Goal: Information Seeking & Learning: Find specific fact

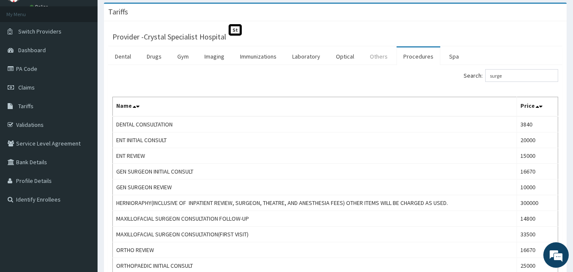
drag, startPoint x: 534, startPoint y: 77, endPoint x: 389, endPoint y: 63, distance: 145.8
click at [389, 63] on div "Dental Drugs Gym Imaging Immunizations Laboratory Optical Others Procedures Spa…" at bounding box center [335, 184] width 454 height 276
type input "neuro"
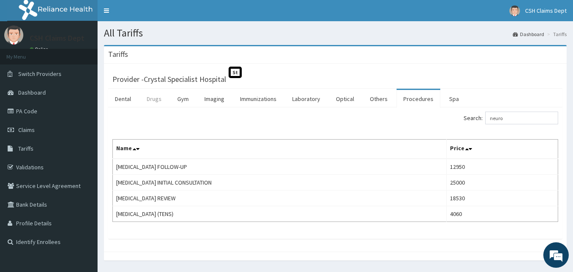
click at [151, 98] on link "Drugs" at bounding box center [154, 99] width 28 height 18
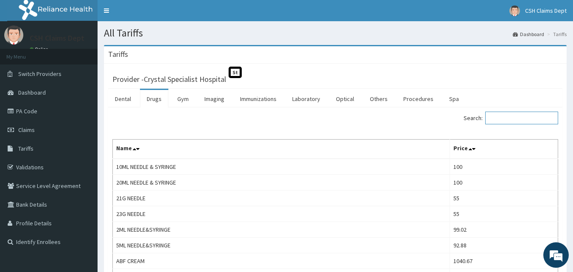
click at [519, 114] on input "Search:" at bounding box center [521, 118] width 73 height 13
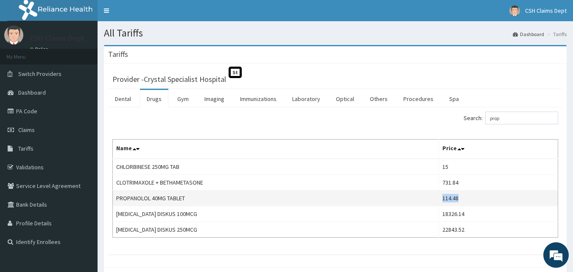
drag, startPoint x: 476, startPoint y: 198, endPoint x: 443, endPoint y: 198, distance: 32.2
click at [443, 198] on td "114.48" at bounding box center [498, 199] width 119 height 16
copy td "114.48"
click at [443, 198] on td "114.48" at bounding box center [498, 199] width 119 height 16
copy td "114.48"
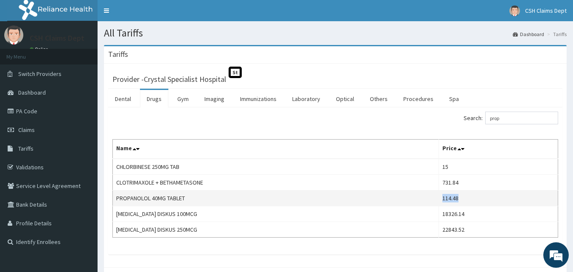
drag, startPoint x: 470, startPoint y: 198, endPoint x: 447, endPoint y: 199, distance: 22.9
click at [447, 199] on td "114.48" at bounding box center [498, 199] width 119 height 16
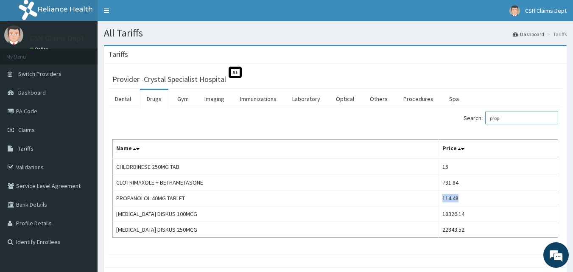
drag, startPoint x: 530, startPoint y: 116, endPoint x: 472, endPoint y: 112, distance: 58.3
click at [518, 115] on input "prop" at bounding box center [521, 118] width 73 height 13
click at [424, 112] on div "Search: prop" at bounding box center [450, 119] width 217 height 15
click at [518, 117] on input "prop" at bounding box center [521, 118] width 73 height 13
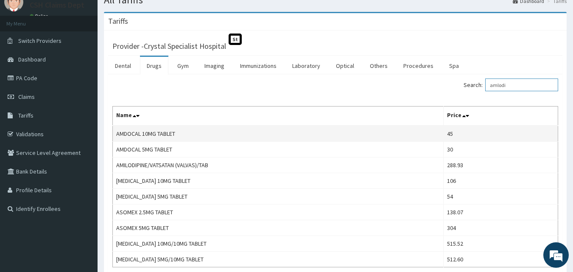
scroll to position [42, 0]
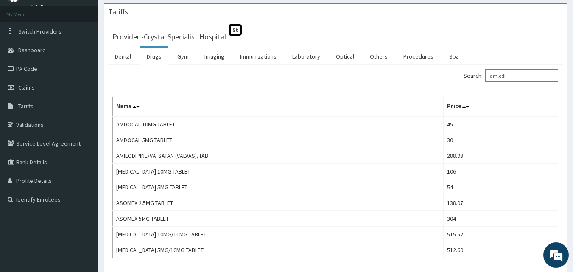
click at [524, 77] on input "amlodi" at bounding box center [521, 75] width 73 height 13
type input "a"
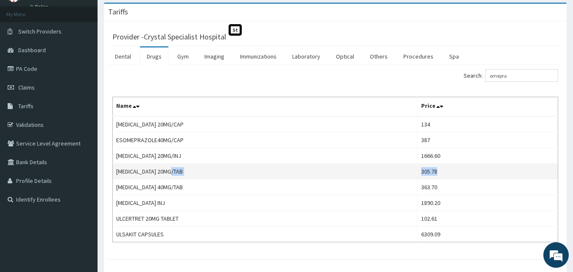
drag, startPoint x: 446, startPoint y: 171, endPoint x: 420, endPoint y: 172, distance: 25.9
click at [420, 172] on tr "[MEDICAL_DATA] 20MG/TAB 305.78" at bounding box center [335, 172] width 445 height 16
click at [418, 173] on td "[MEDICAL_DATA] 20MG/TAB" at bounding box center [265, 172] width 305 height 16
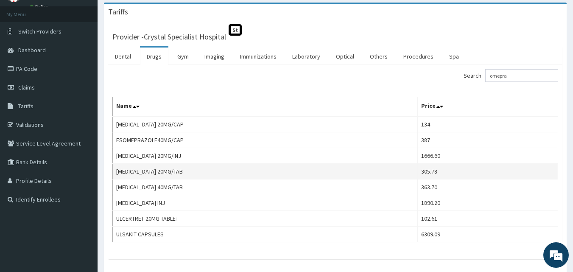
click at [448, 169] on td "305.78" at bounding box center [488, 172] width 140 height 16
drag, startPoint x: 445, startPoint y: 171, endPoint x: 410, endPoint y: 169, distance: 35.7
click at [410, 169] on tr "[MEDICAL_DATA] 20MG/TAB 305.78" at bounding box center [335, 172] width 445 height 16
copy tr "305.78"
click at [410, 169] on td "[MEDICAL_DATA] 20MG/TAB" at bounding box center [265, 172] width 305 height 16
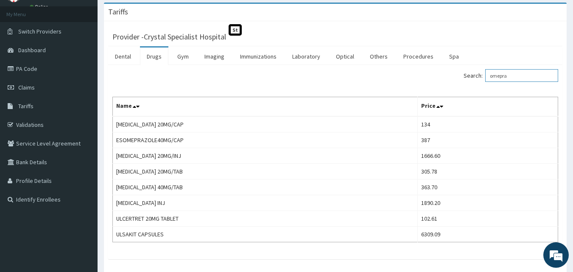
click at [513, 82] on input "omepra" at bounding box center [521, 75] width 73 height 13
type input "o"
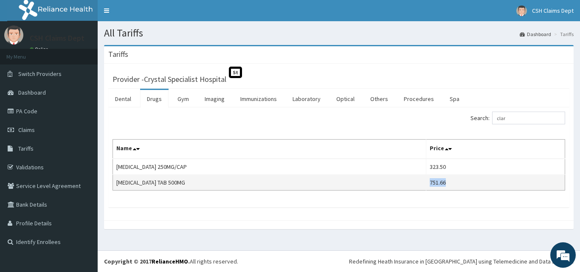
drag, startPoint x: 456, startPoint y: 182, endPoint x: 439, endPoint y: 181, distance: 16.6
click at [439, 181] on td "751.66" at bounding box center [495, 183] width 139 height 16
copy td "751.66"
click at [439, 181] on td "751.66" at bounding box center [495, 183] width 139 height 16
copy td "751.66"
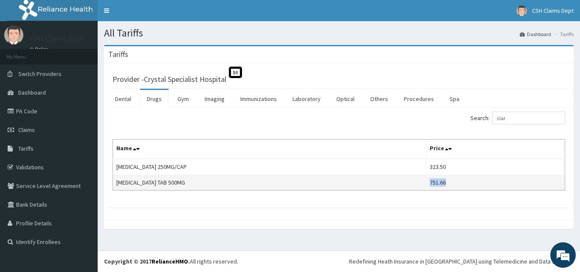
drag, startPoint x: 458, startPoint y: 182, endPoint x: 437, endPoint y: 180, distance: 21.3
click at [437, 180] on td "751.66" at bounding box center [495, 183] width 139 height 16
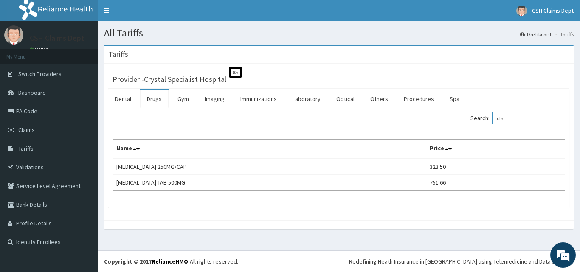
click at [533, 118] on input "clar" at bounding box center [528, 118] width 73 height 13
type input "c"
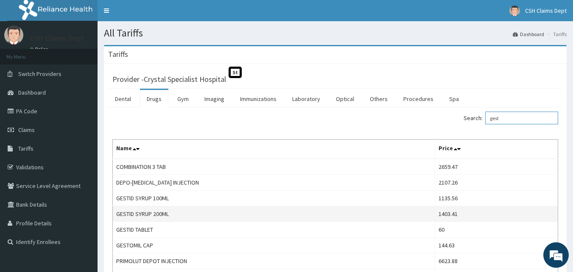
type input "gest"
drag, startPoint x: 437, startPoint y: 215, endPoint x: 419, endPoint y: 215, distance: 18.2
click at [419, 215] on tr "GESTID SYRUP 200ML 1403.41" at bounding box center [335, 214] width 445 height 16
click at [458, 211] on td "1403.41" at bounding box center [496, 214] width 123 height 16
copy td "1403.41"
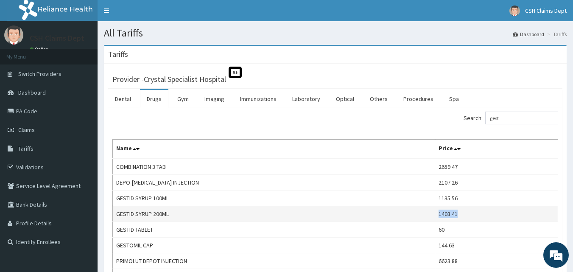
drag, startPoint x: 454, startPoint y: 213, endPoint x: 428, endPoint y: 215, distance: 26.8
click at [435, 215] on td "1403.41" at bounding box center [496, 214] width 123 height 16
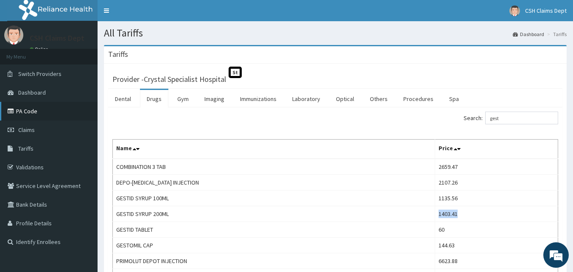
click at [27, 110] on link "PA Code" at bounding box center [49, 111] width 98 height 19
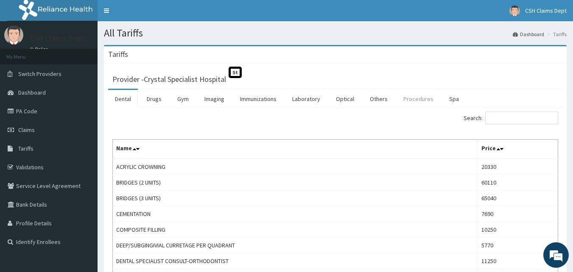
click at [409, 100] on link "Procedures" at bounding box center [419, 99] width 44 height 18
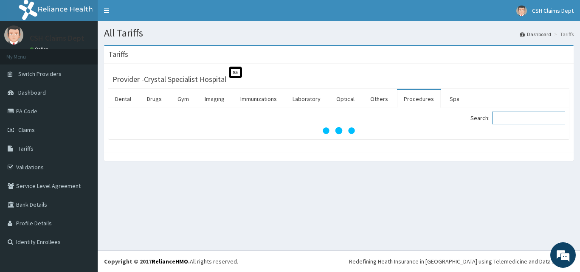
click at [513, 123] on input "Search:" at bounding box center [528, 118] width 73 height 13
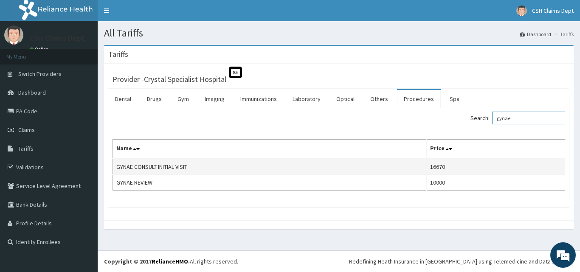
type input "gynae"
copy tr "16670"
drag, startPoint x: 462, startPoint y: 165, endPoint x: 412, endPoint y: 166, distance: 50.5
click at [412, 166] on tr "GYNAE CONSULT INITIAL VISIT 16670" at bounding box center [339, 167] width 452 height 16
